Goal: Task Accomplishment & Management: Manage account settings

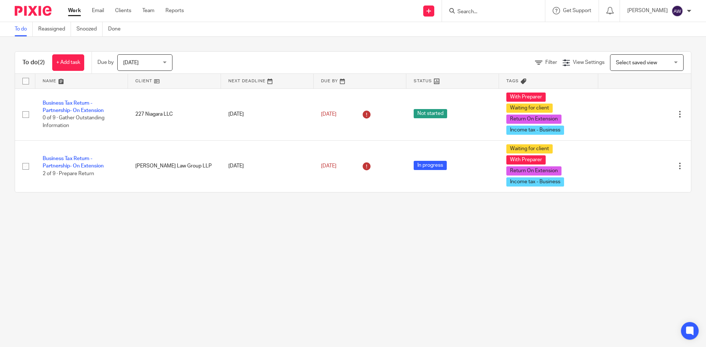
click at [137, 65] on span "[DATE]" at bounding box center [142, 62] width 39 height 15
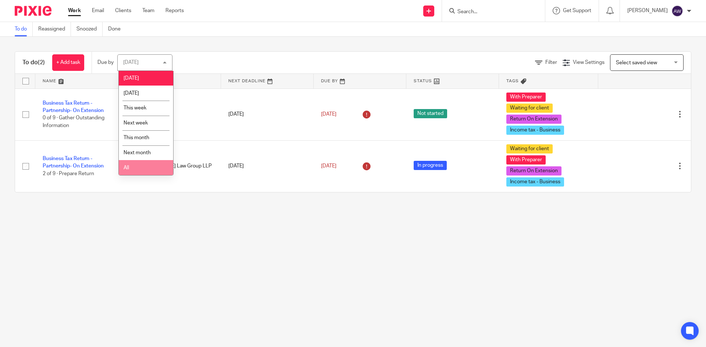
click at [127, 162] on li "All" at bounding box center [146, 167] width 54 height 15
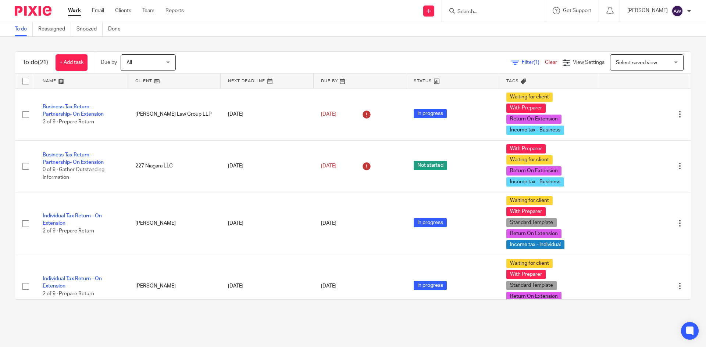
click at [145, 10] on link "Team" at bounding box center [148, 10] width 12 height 7
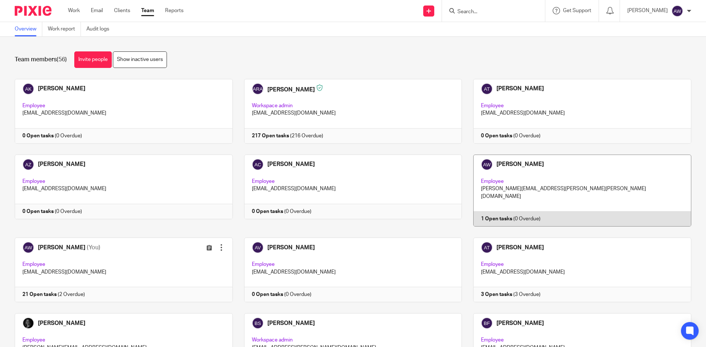
click at [526, 201] on link at bounding box center [576, 191] width 229 height 72
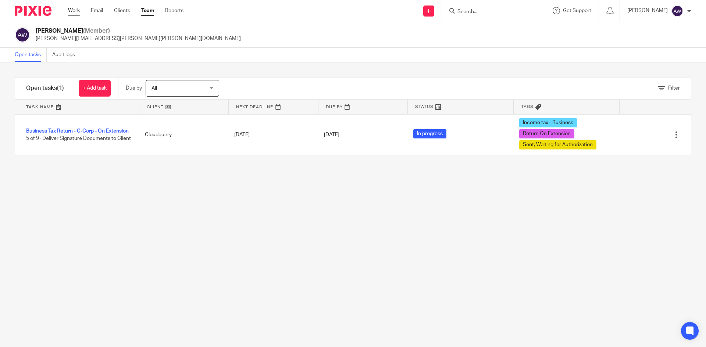
click at [70, 9] on link "Work" at bounding box center [74, 10] width 12 height 7
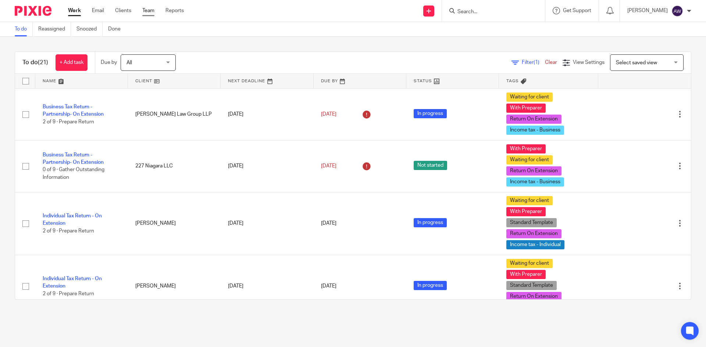
click at [147, 10] on link "Team" at bounding box center [148, 10] width 12 height 7
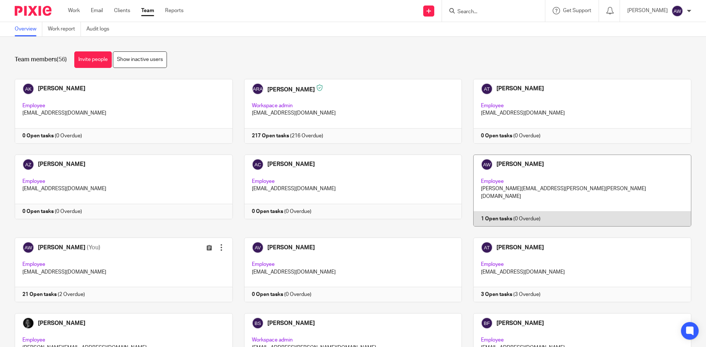
click at [506, 190] on link at bounding box center [576, 191] width 229 height 72
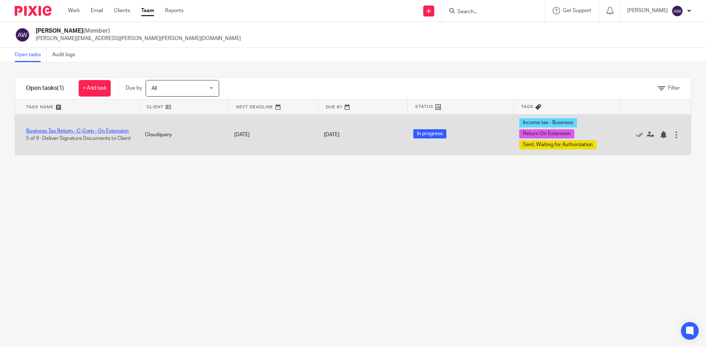
click at [96, 131] on link "Business Tax Return - C-Corp - On Extension" at bounding box center [77, 131] width 103 height 5
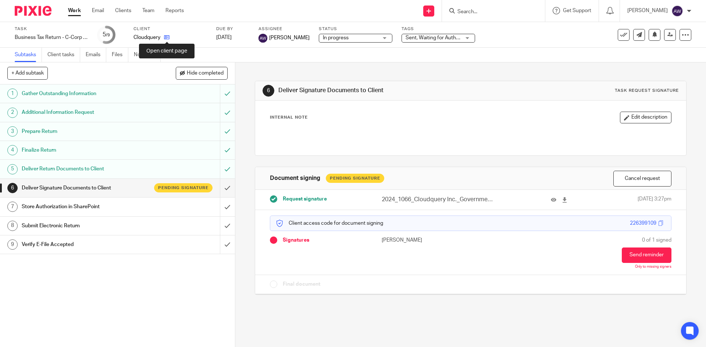
click at [167, 38] on icon at bounding box center [167, 38] width 6 height 6
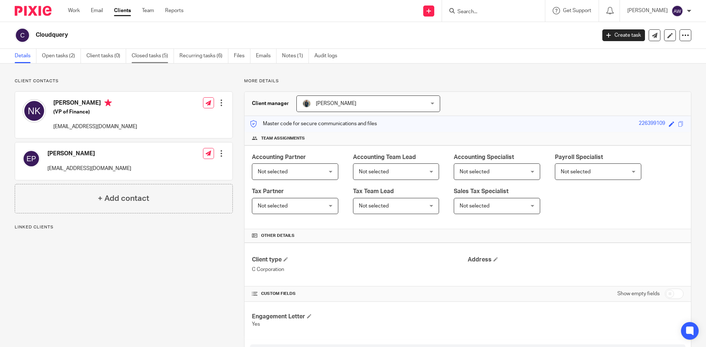
click at [146, 54] on link "Closed tasks (5)" at bounding box center [153, 56] width 42 height 14
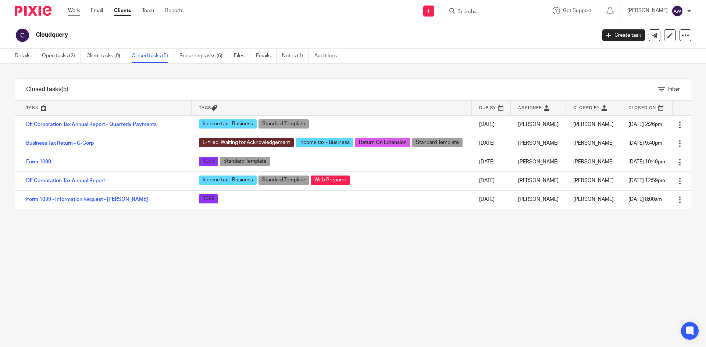
click at [77, 8] on link "Work" at bounding box center [74, 10] width 12 height 7
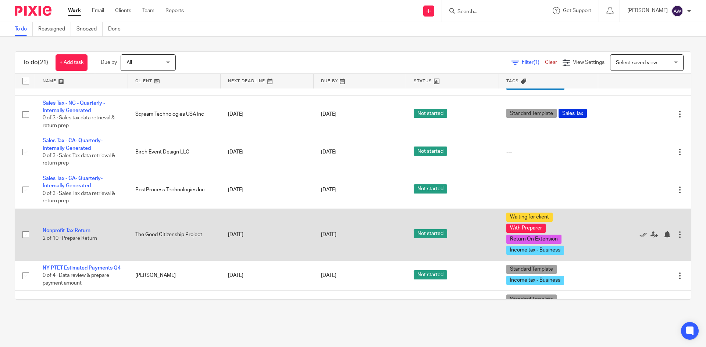
scroll to position [759, 0]
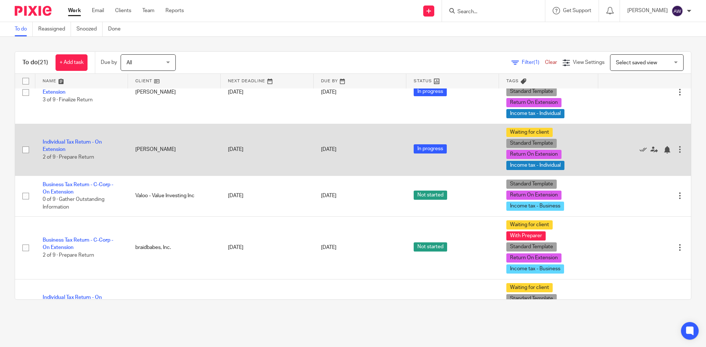
scroll to position [515, 0]
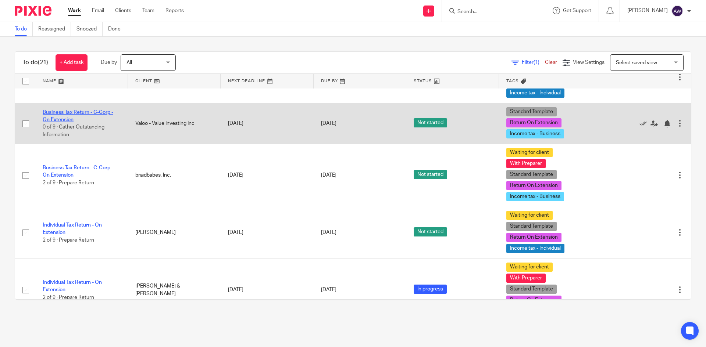
click at [81, 114] on link "Business Tax Return - C-Corp - On Extension" at bounding box center [78, 116] width 71 height 12
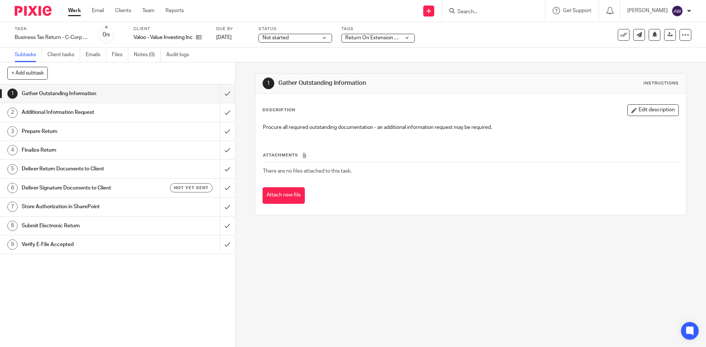
click at [369, 36] on span "Return On Extension + 2" at bounding box center [373, 37] width 56 height 5
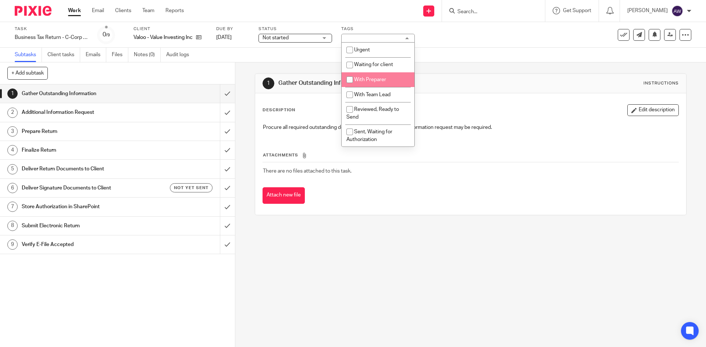
click at [376, 82] on li "With Preparer" at bounding box center [377, 79] width 73 height 15
checkbox input "true"
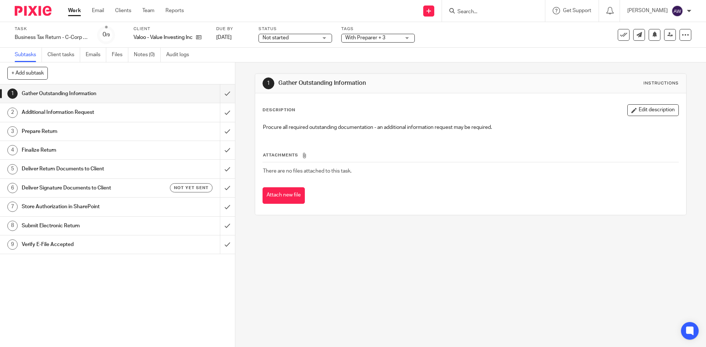
drag, startPoint x: 300, startPoint y: 65, endPoint x: 286, endPoint y: 64, distance: 14.0
click at [299, 65] on div "1 Gather Outstanding Information Instructions Description Edit description Proc…" at bounding box center [470, 144] width 431 height 164
click at [276, 41] on span "Not started" at bounding box center [289, 38] width 55 height 8
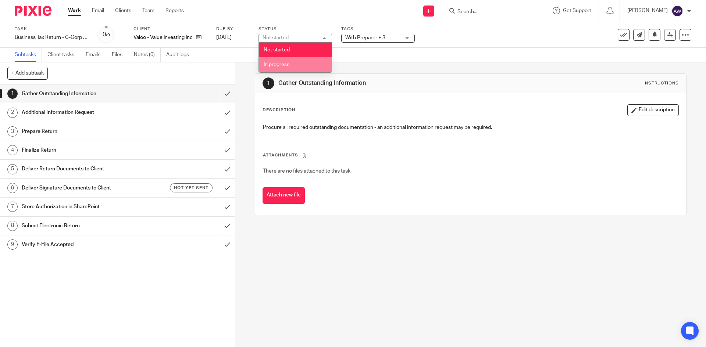
click at [275, 64] on span "In progress" at bounding box center [277, 64] width 26 height 5
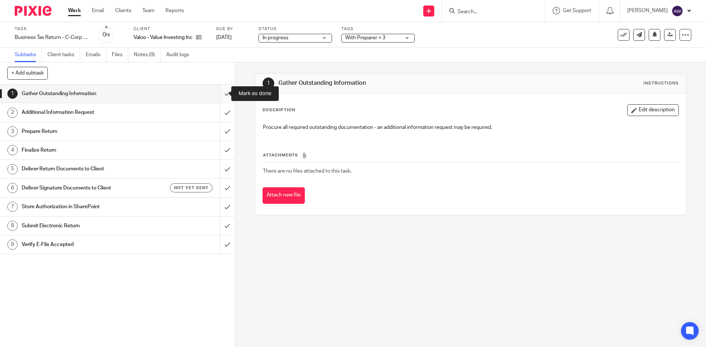
click at [216, 93] on input "submit" at bounding box center [117, 94] width 235 height 18
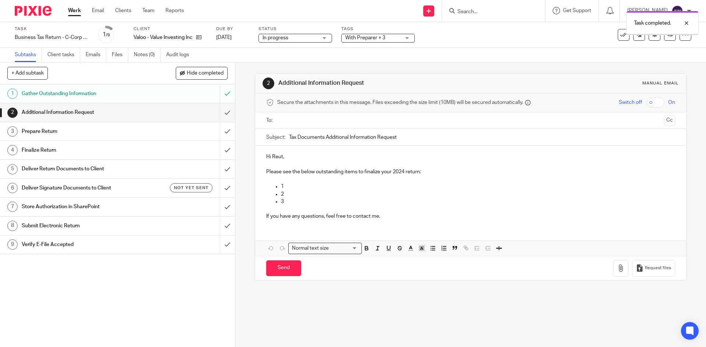
click at [302, 126] on ul at bounding box center [471, 121] width 386 height 12
click at [305, 122] on input "text" at bounding box center [470, 121] width 381 height 8
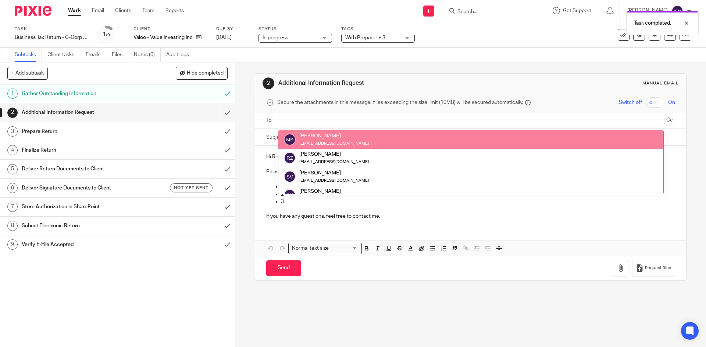
click at [243, 105] on div "2 Additional Information Request Manual email Secure the attachments in this me…" at bounding box center [470, 204] width 470 height 285
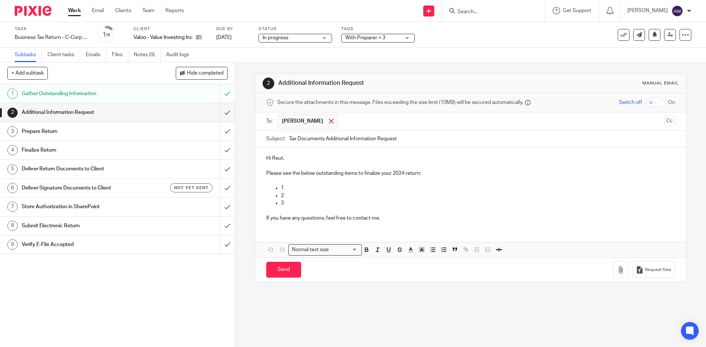
click at [327, 126] on div at bounding box center [331, 121] width 8 height 11
click at [667, 36] on icon at bounding box center [670, 35] width 6 height 6
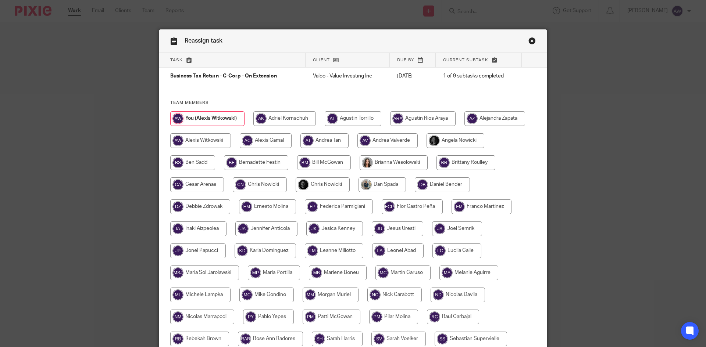
click at [185, 143] on input "radio" at bounding box center [200, 140] width 61 height 15
radio input "true"
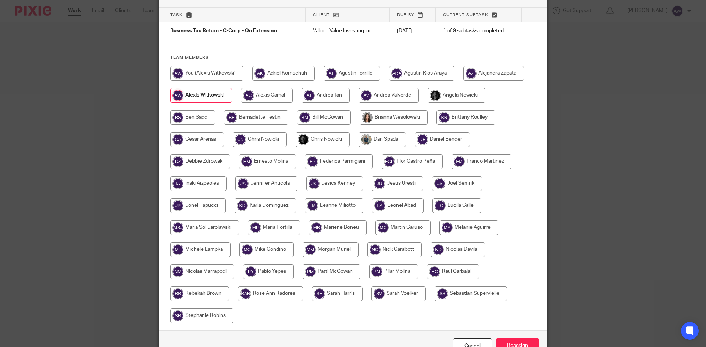
scroll to position [89, 0]
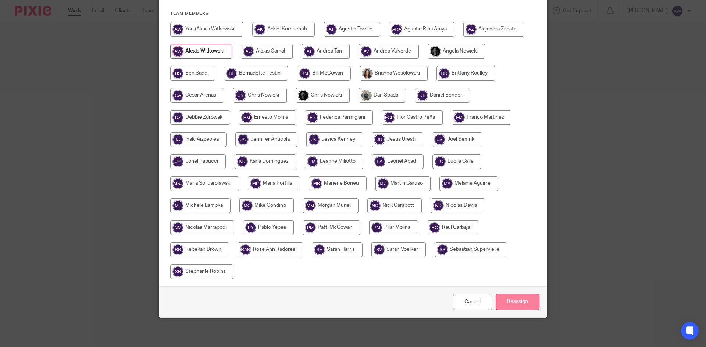
click at [510, 306] on input "Reassign" at bounding box center [517, 302] width 44 height 16
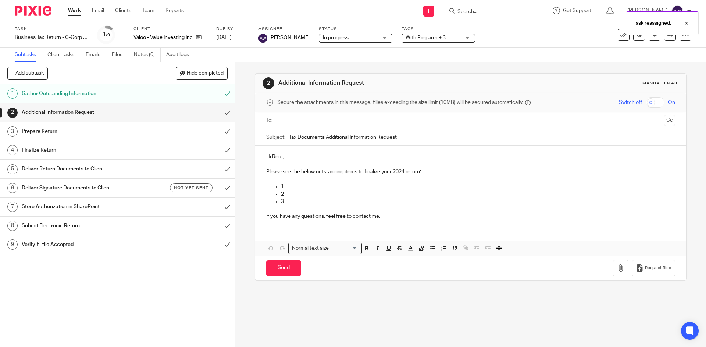
click at [78, 8] on link "Work" at bounding box center [74, 10] width 13 height 7
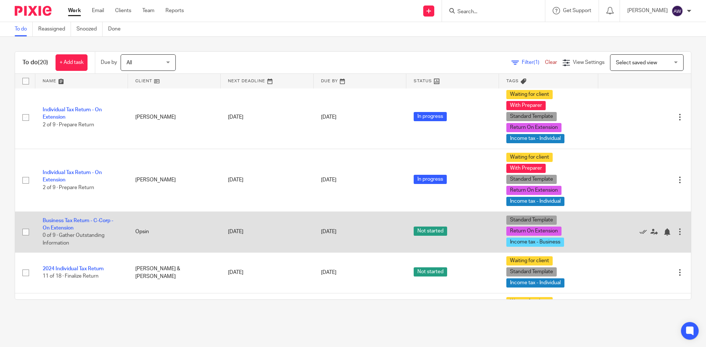
scroll to position [147, 0]
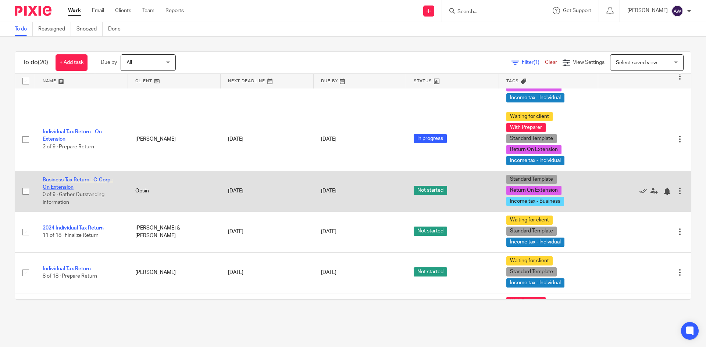
click at [78, 182] on link "Business Tax Return - C-Corp - On Extension" at bounding box center [78, 184] width 71 height 12
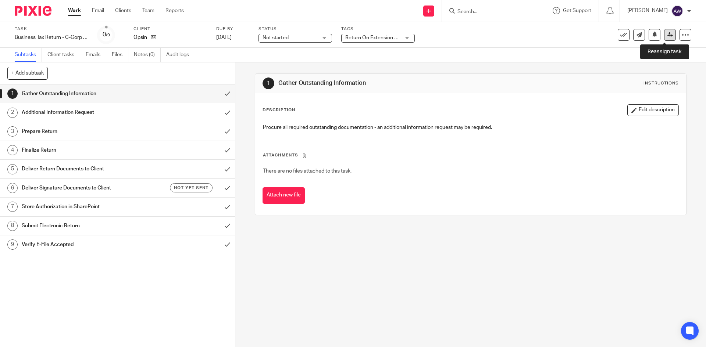
click at [667, 35] on icon at bounding box center [670, 35] width 6 height 6
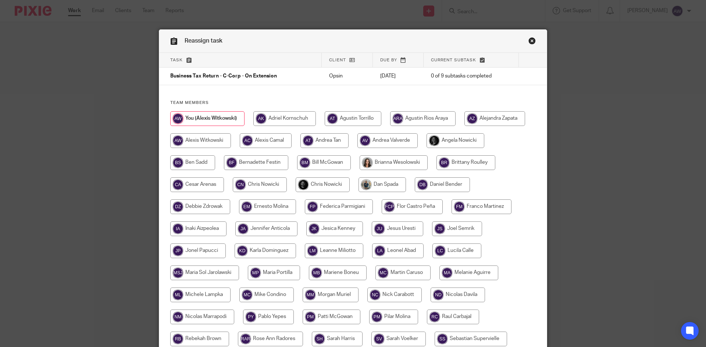
click at [201, 136] on input "radio" at bounding box center [200, 140] width 61 height 15
radio input "true"
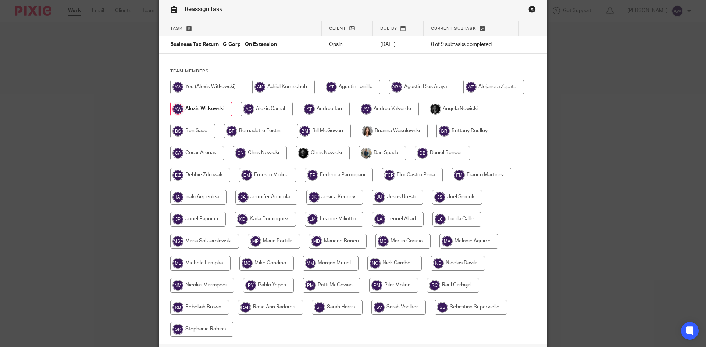
scroll to position [89, 0]
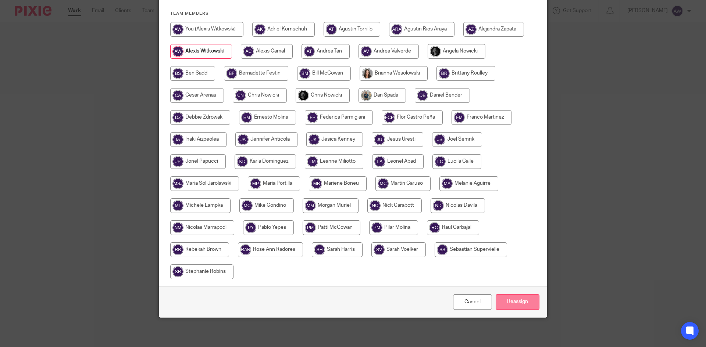
click at [530, 302] on input "Reassign" at bounding box center [517, 302] width 44 height 16
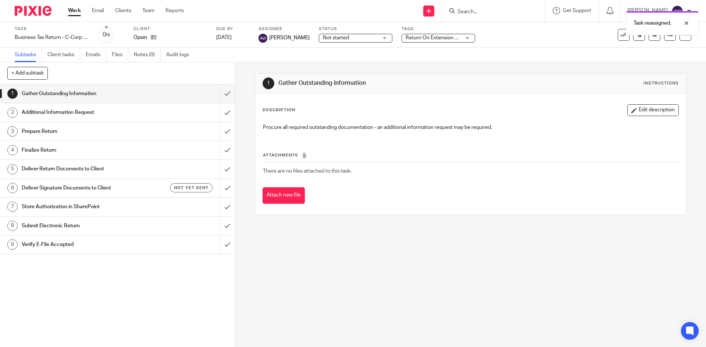
click at [70, 8] on link "Work" at bounding box center [74, 10] width 13 height 7
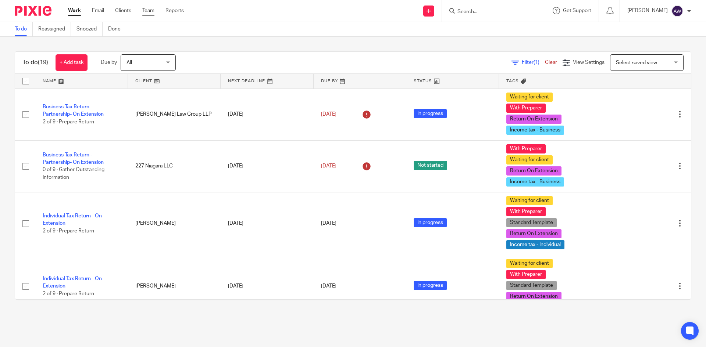
click at [151, 8] on link "Team" at bounding box center [148, 10] width 12 height 7
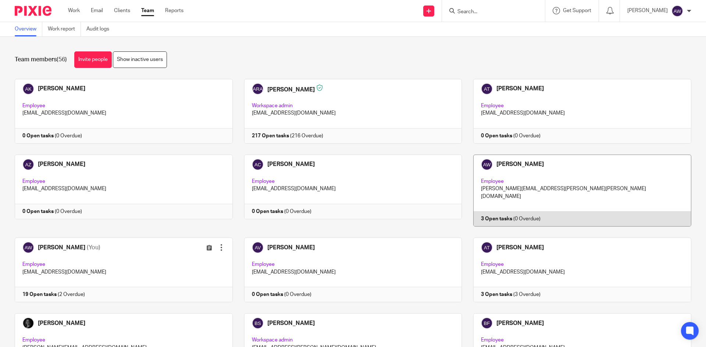
click at [530, 165] on link at bounding box center [576, 191] width 229 height 72
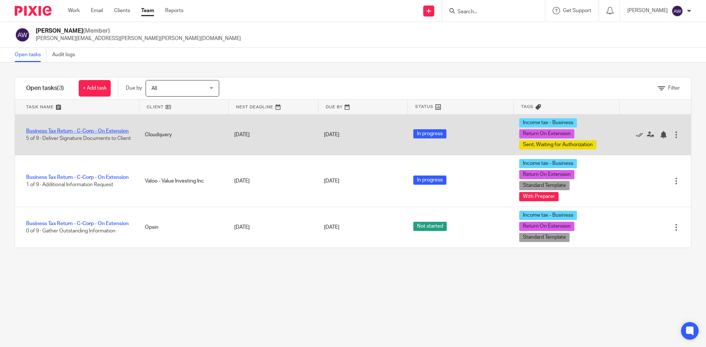
click at [77, 129] on link "Business Tax Return - C-Corp - On Extension" at bounding box center [77, 131] width 103 height 5
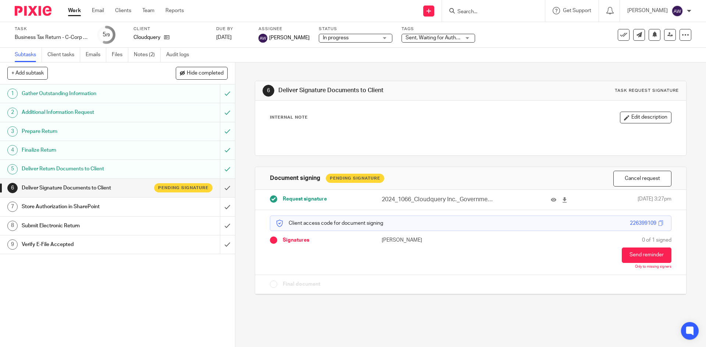
drag, startPoint x: 441, startPoint y: 39, endPoint x: 441, endPoint y: 42, distance: 3.7
click at [441, 38] on span "Sent, Waiting for Authorization + 2" at bounding box center [444, 37] width 78 height 5
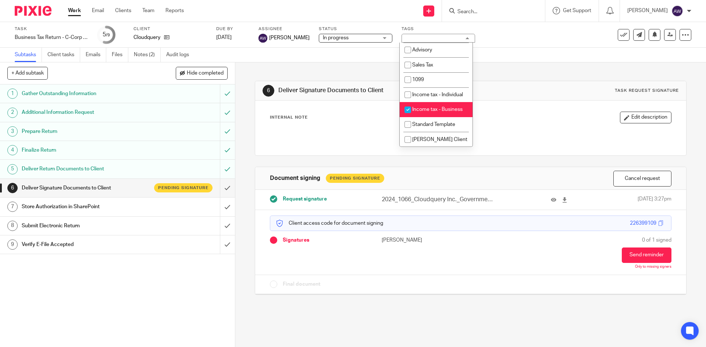
scroll to position [224, 0]
click at [415, 140] on span "ERB Client" at bounding box center [439, 139] width 55 height 5
checkbox input "true"
click at [76, 9] on link "Work" at bounding box center [74, 10] width 13 height 7
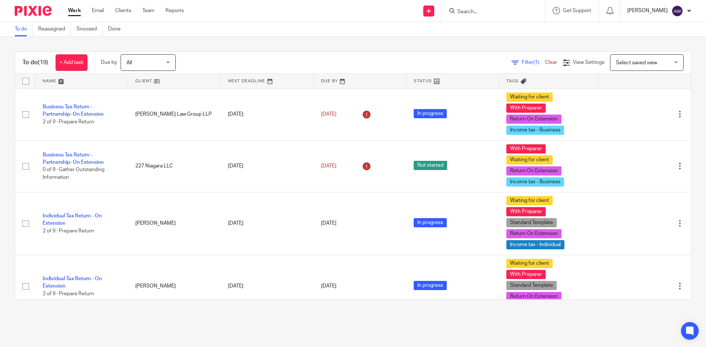
click at [651, 11] on p "Alexis Witkowski" at bounding box center [647, 10] width 40 height 7
click at [653, 53] on span "Logout" at bounding box center [657, 51] width 17 height 5
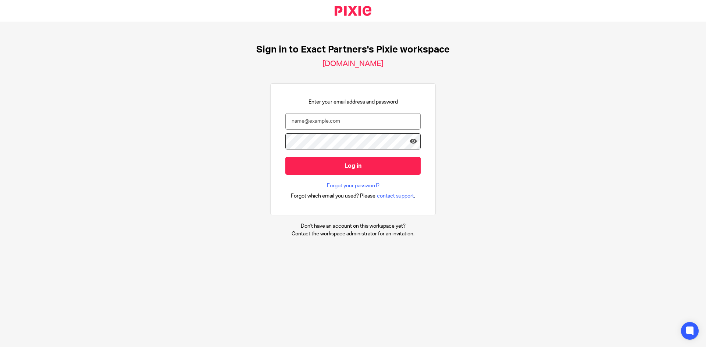
click at [0, 347] on nordpass-portal at bounding box center [0, 347] width 0 height 0
type input "[PERSON_NAME][EMAIL_ADDRESS][PERSON_NAME][PERSON_NAME][DOMAIN_NAME]"
